Goal: Task Accomplishment & Management: Use online tool/utility

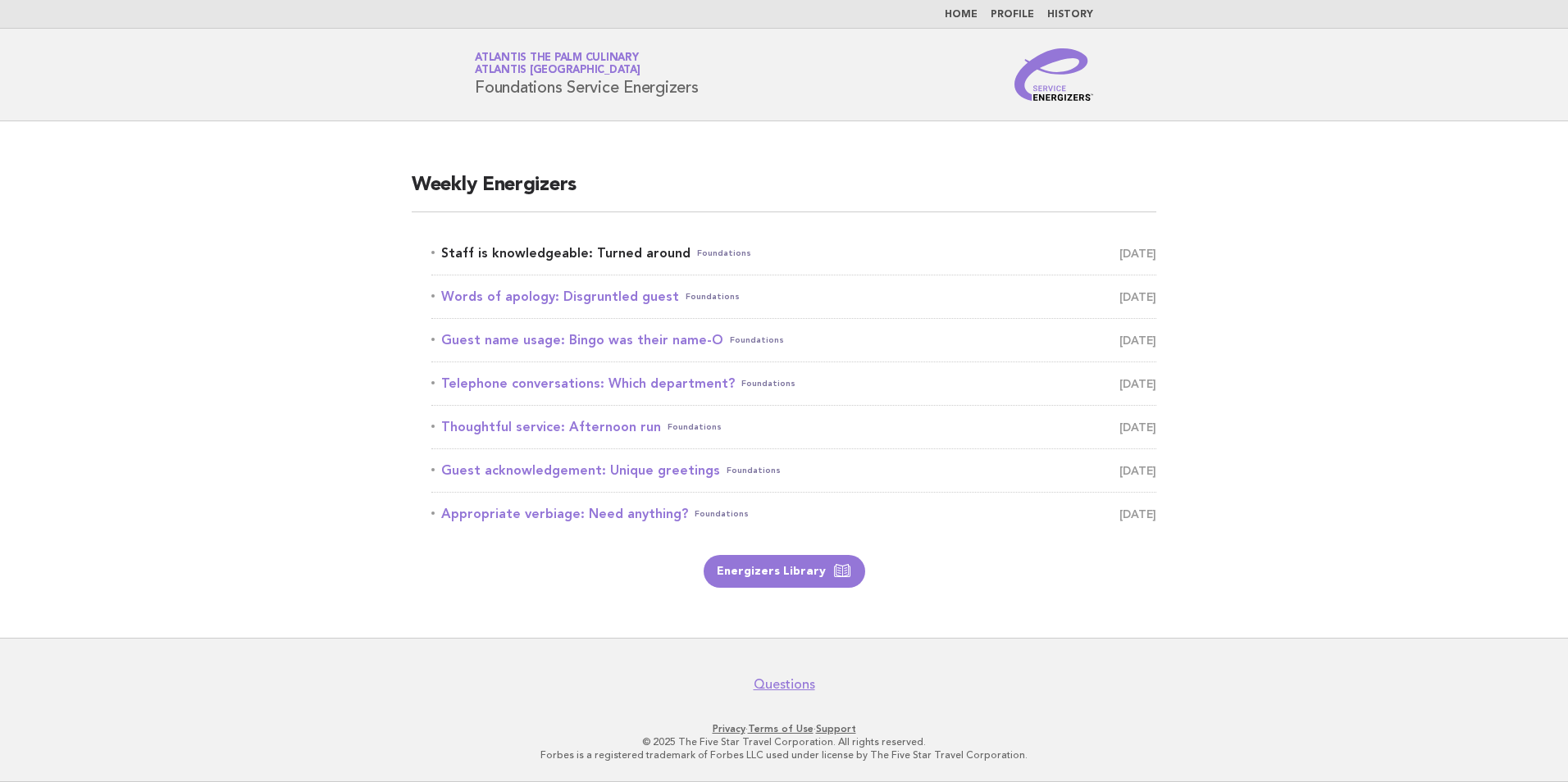
click at [503, 252] on link "Staff is knowledgeable: Turned around Foundations October 10" at bounding box center [793, 253] width 725 height 23
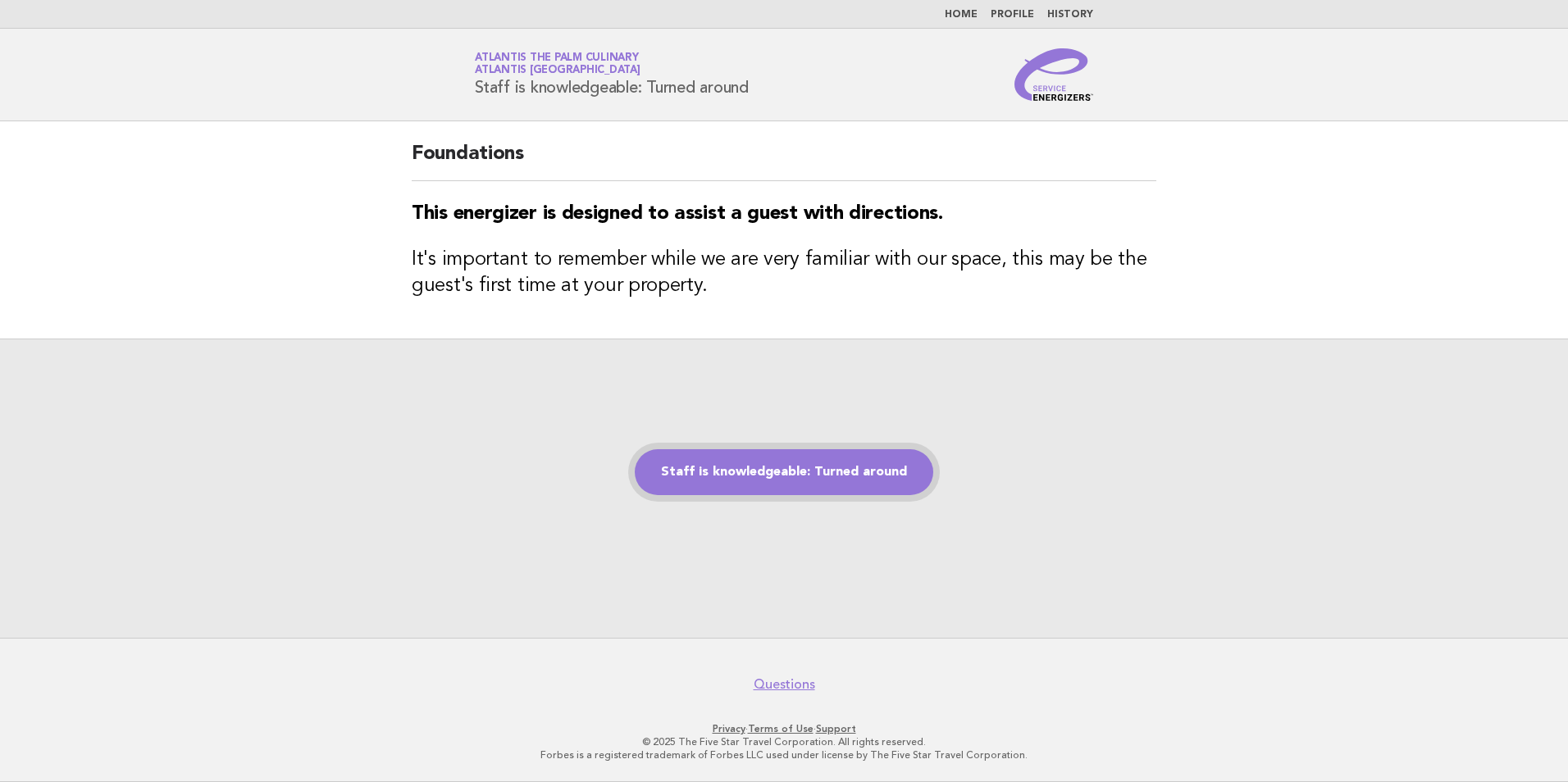
click at [713, 470] on link "Staff is knowledgeable: Turned around" at bounding box center [784, 472] width 299 height 46
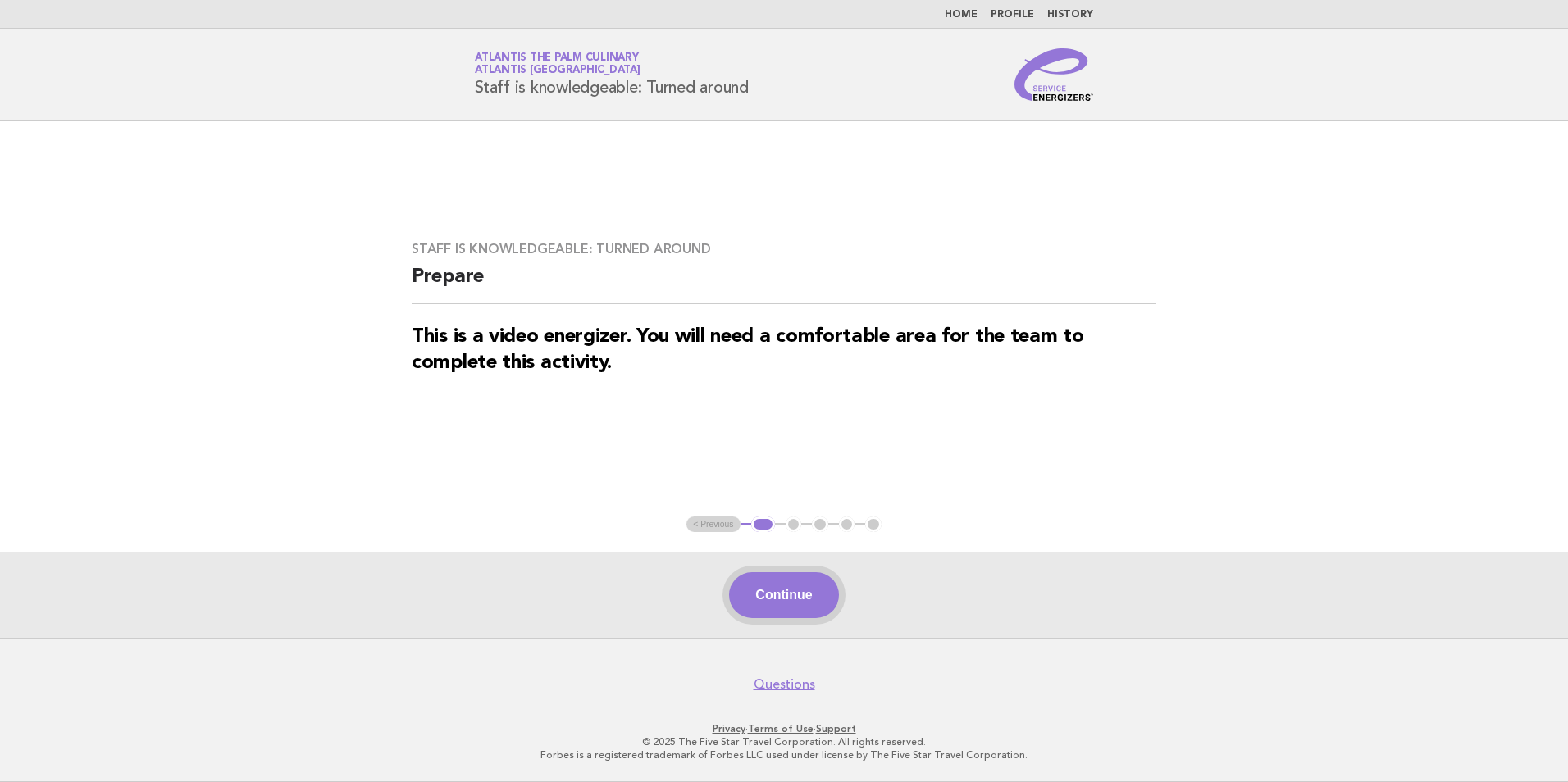
click at [792, 596] on button "Continue" at bounding box center [783, 595] width 109 height 46
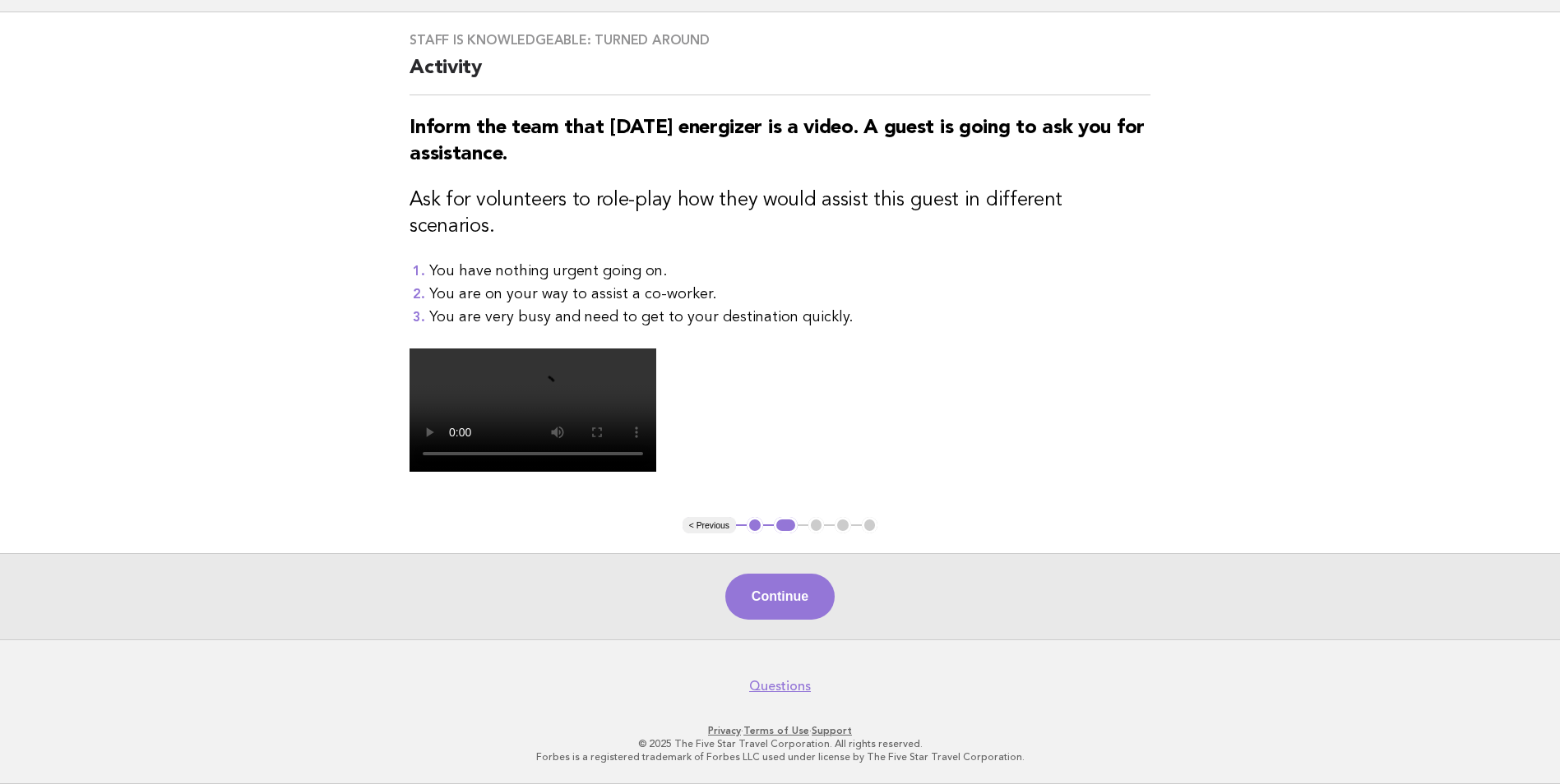
scroll to position [380, 0]
click at [796, 602] on button "Continue" at bounding box center [779, 597] width 110 height 46
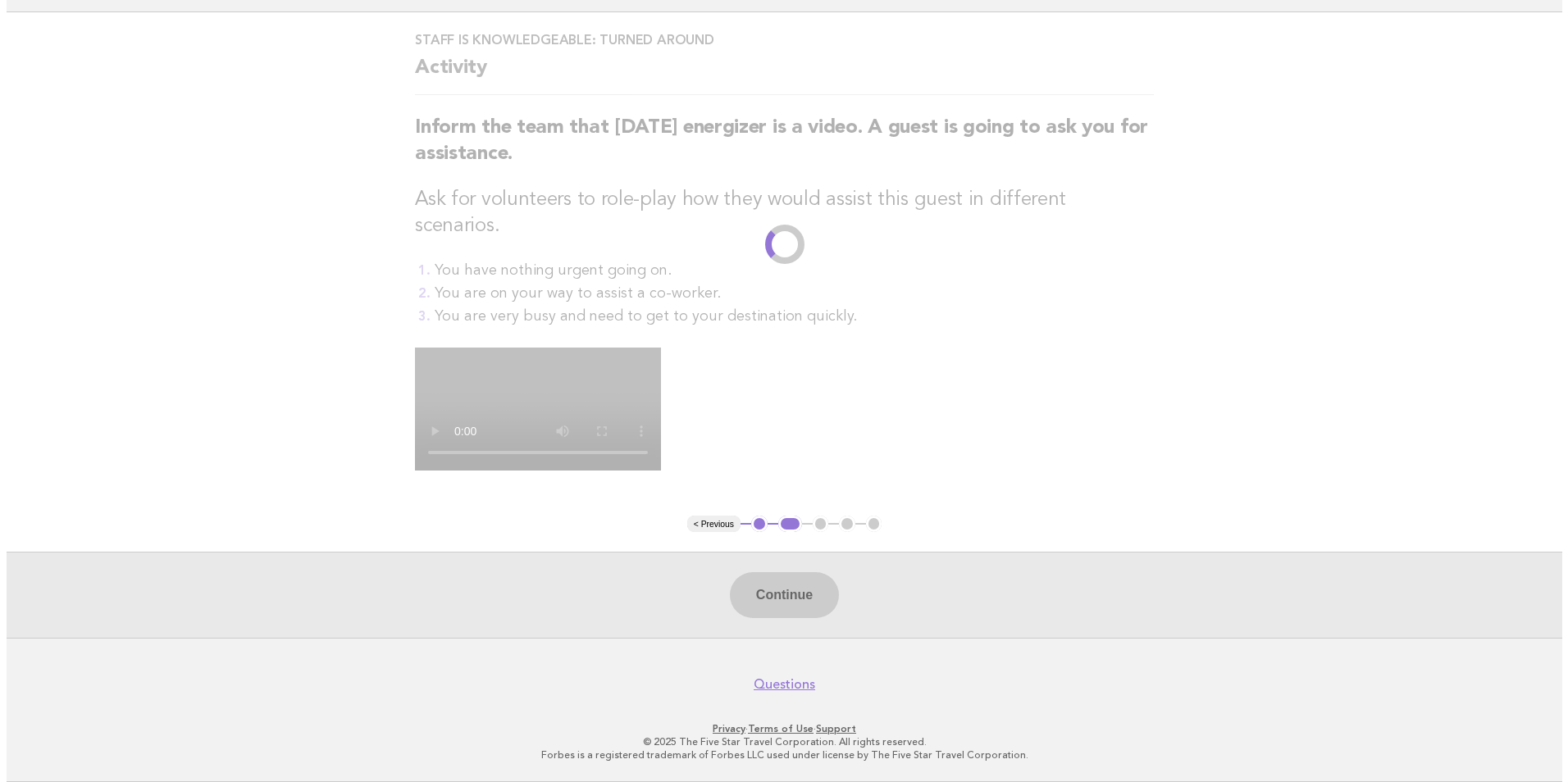
scroll to position [0, 0]
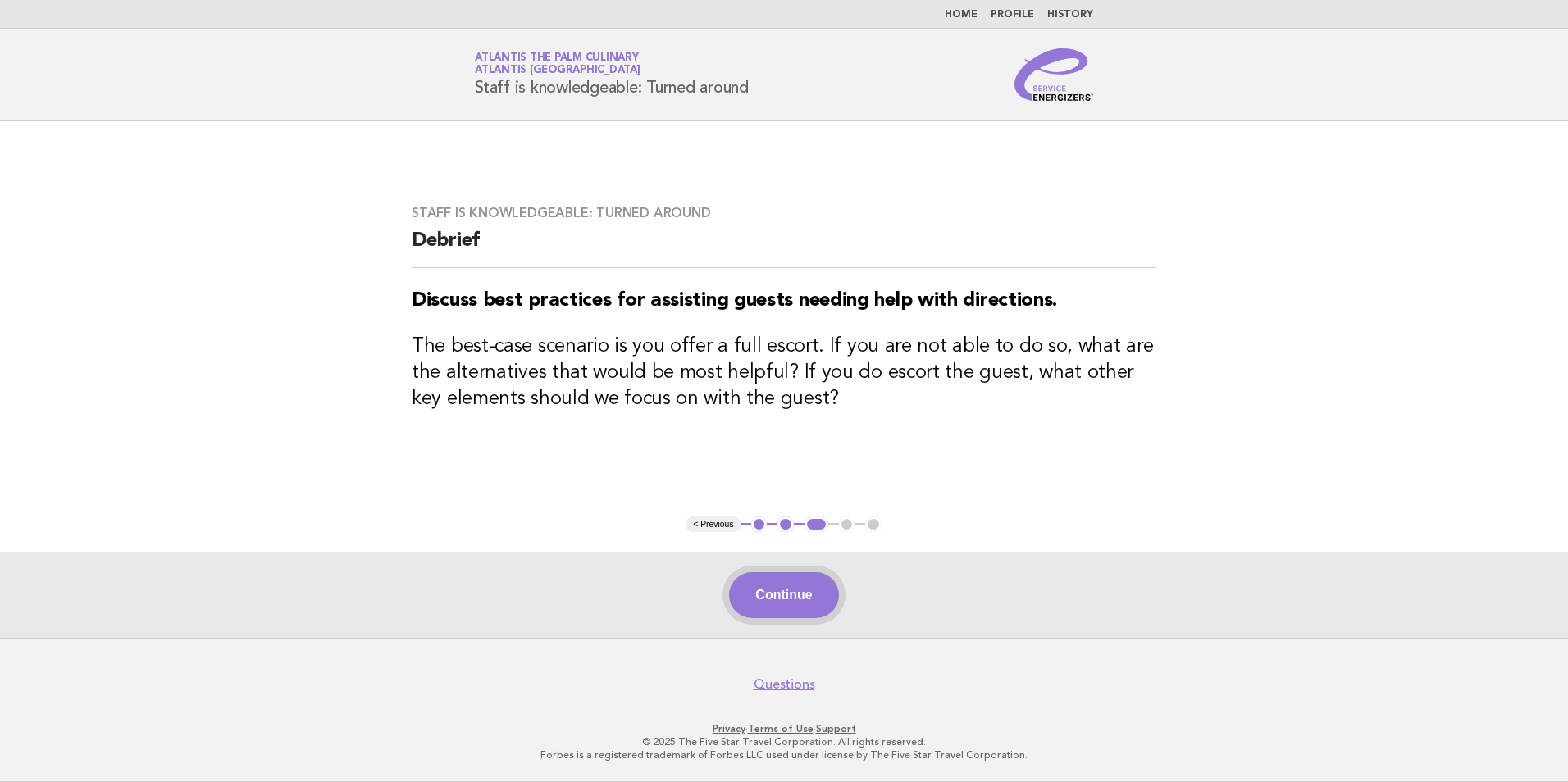
click at [787, 596] on button "Continue" at bounding box center [783, 595] width 109 height 46
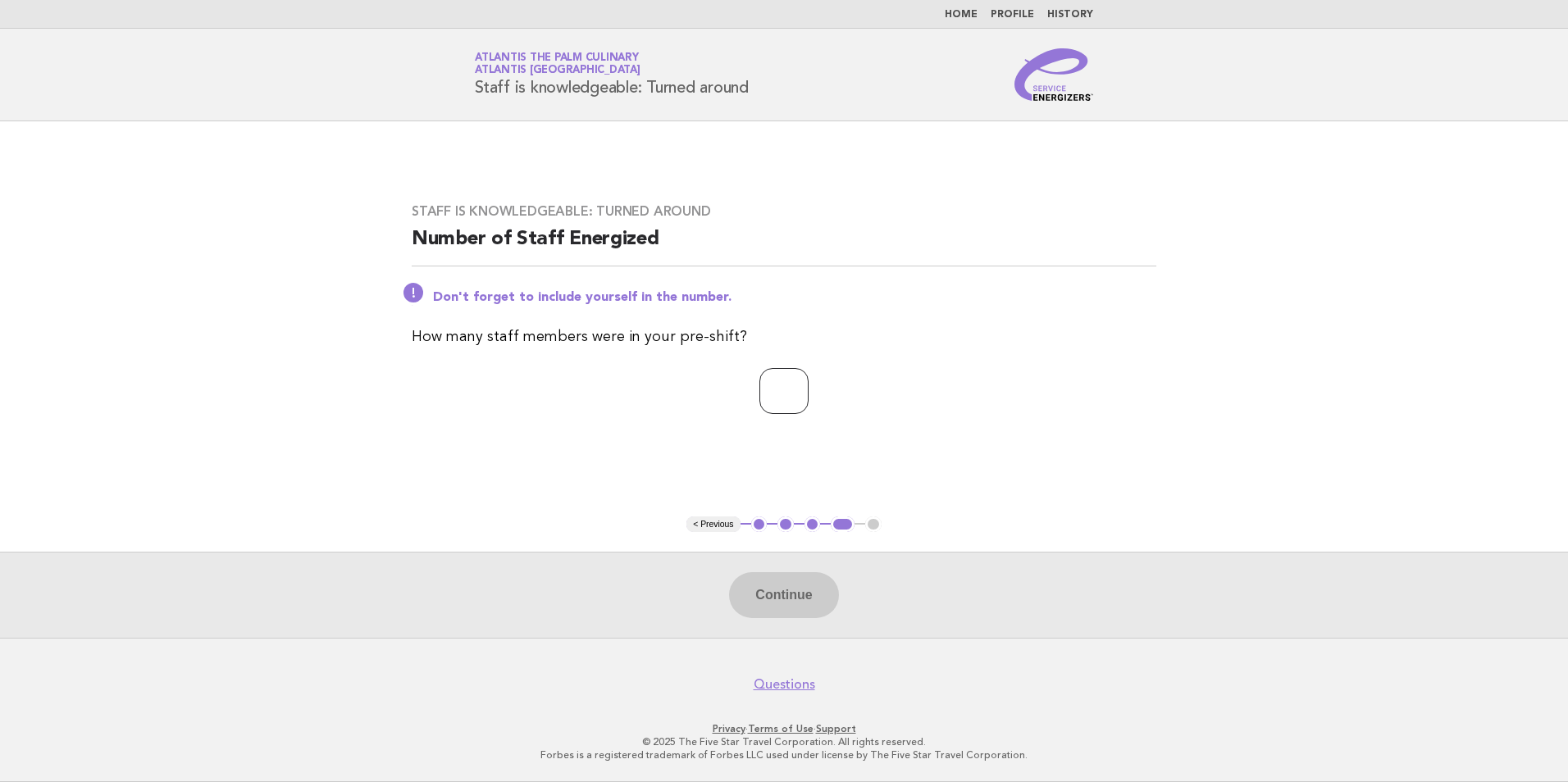
click at [769, 396] on input "number" at bounding box center [784, 391] width 49 height 46
type input "*"
click at [773, 599] on button "Continue" at bounding box center [783, 595] width 109 height 46
